Goal: Transaction & Acquisition: Purchase product/service

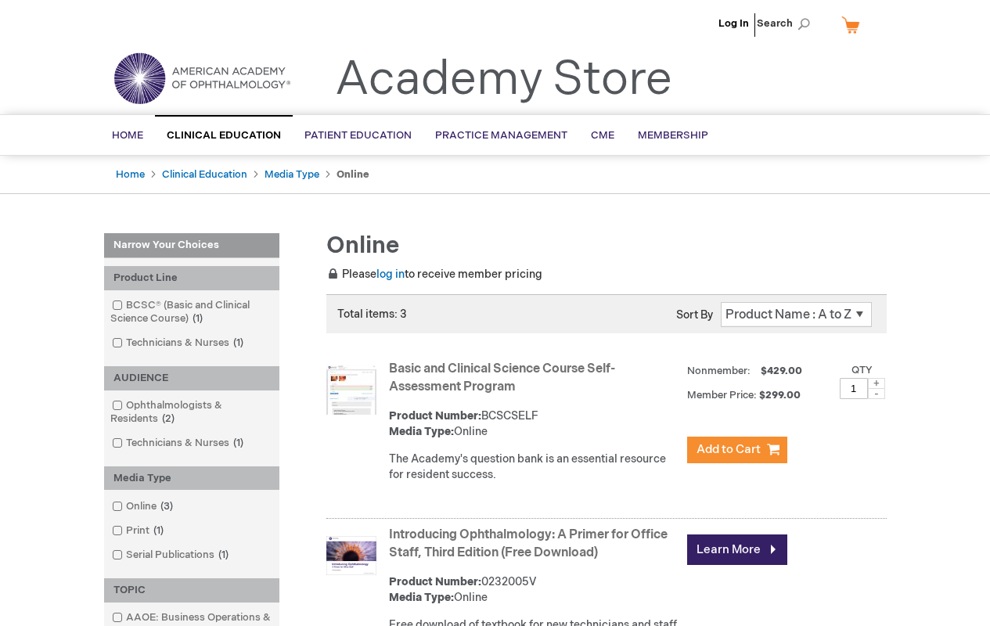
click at [505, 369] on link "Basic and Clinical Science Course Self-Assessment Program" at bounding box center [502, 378] width 226 height 33
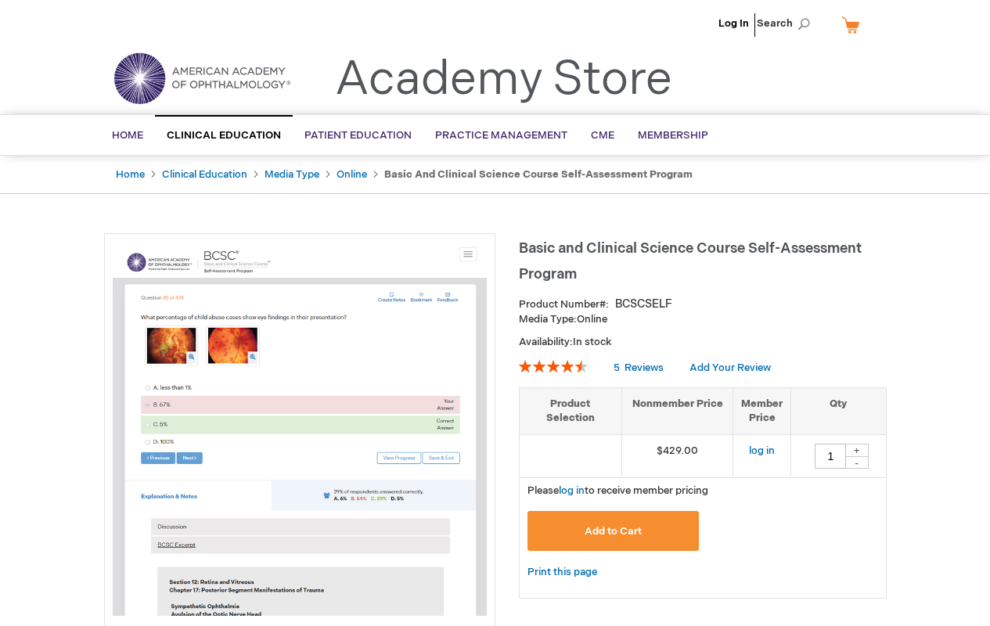
type input "1"
click at [830, 455] on input "1" at bounding box center [830, 456] width 31 height 25
type input "1"
click at [613, 531] on span "Add to Cart" at bounding box center [613, 531] width 57 height 13
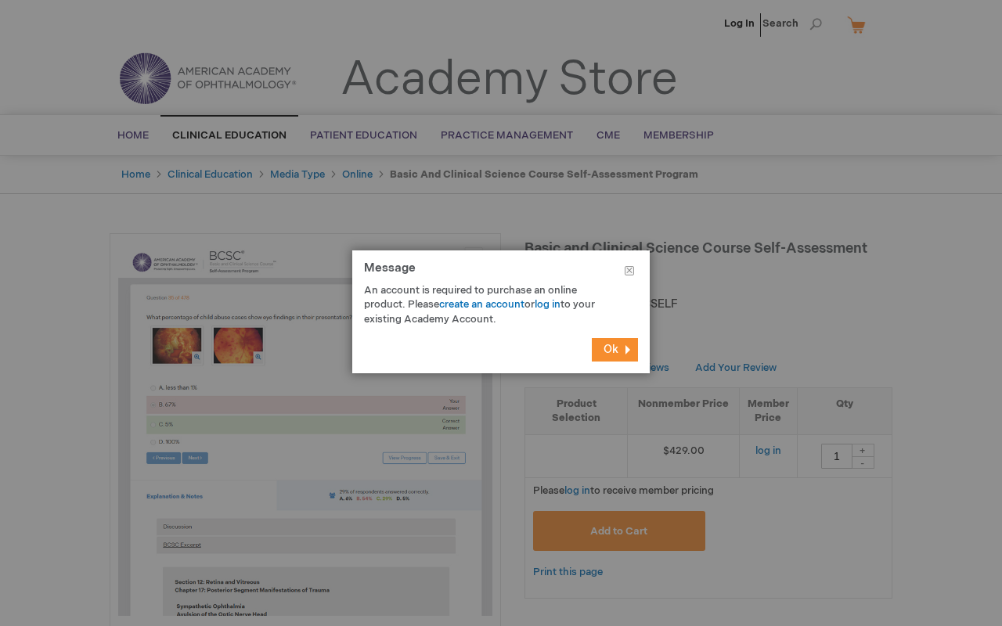
click at [629, 274] on button "Close" at bounding box center [629, 273] width 41 height 47
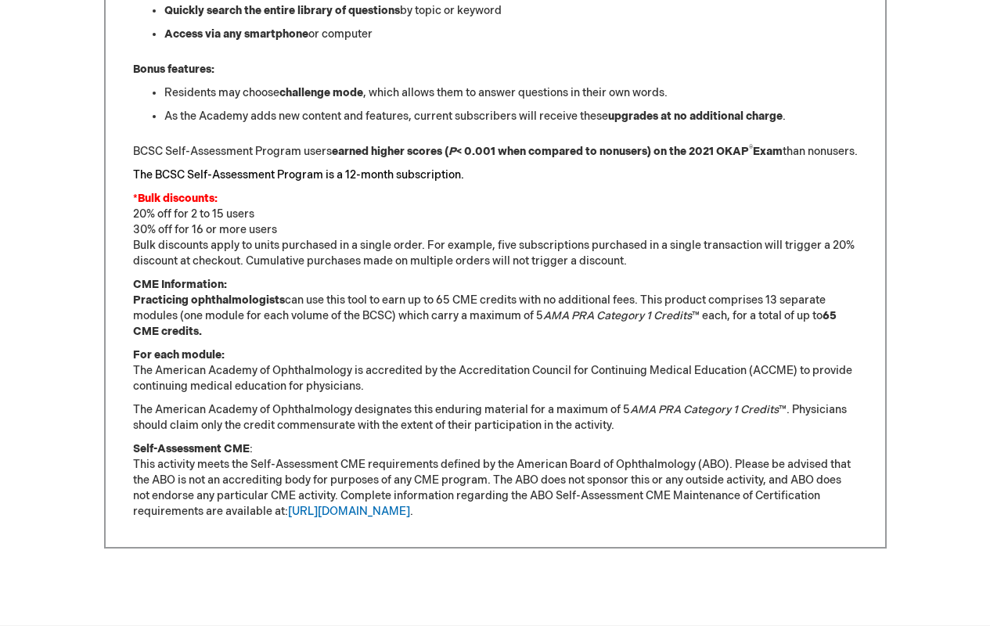
scroll to position [1408, 0]
